Goal: Information Seeking & Learning: Learn about a topic

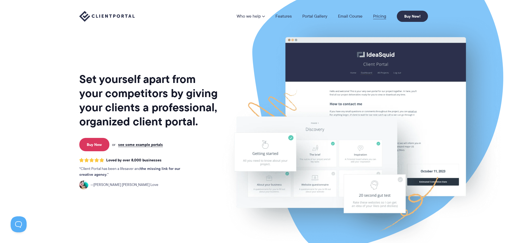
click at [384, 17] on link "Pricing" at bounding box center [379, 16] width 13 height 4
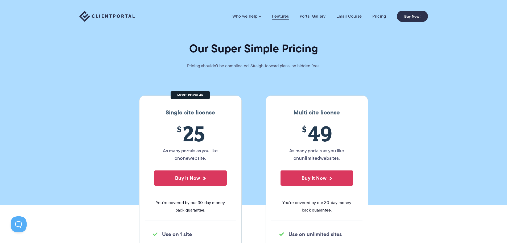
click at [276, 17] on link "Features" at bounding box center [280, 16] width 17 height 5
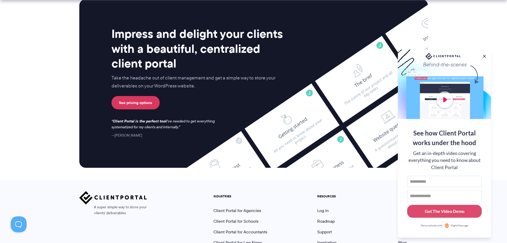
scroll to position [1402, 0]
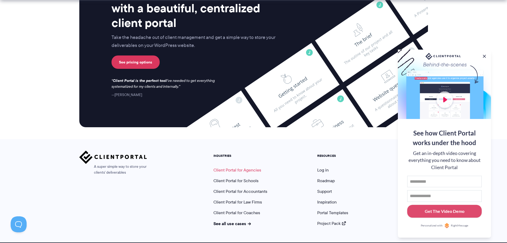
click at [238, 167] on link "Client Portal for Agencies" at bounding box center [238, 170] width 48 height 6
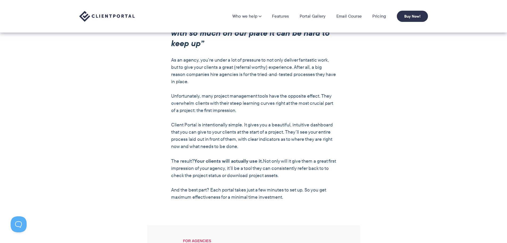
scroll to position [399, 0]
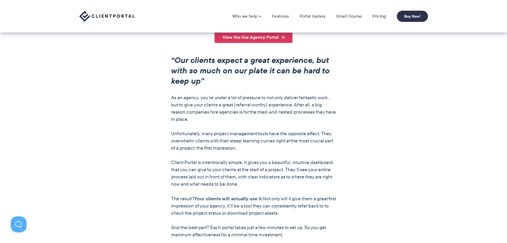
click at [257, 46] on div "View the live Agency Portal “Our clients expect a great experience, but with so…" at bounding box center [253, 134] width 165 height 207
click at [257, 41] on link "View the live Agency Portal" at bounding box center [254, 36] width 78 height 11
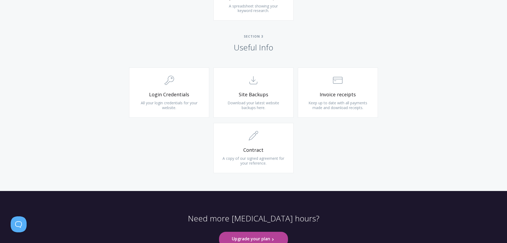
scroll to position [506, 0]
